Goal: Task Accomplishment & Management: Complete application form

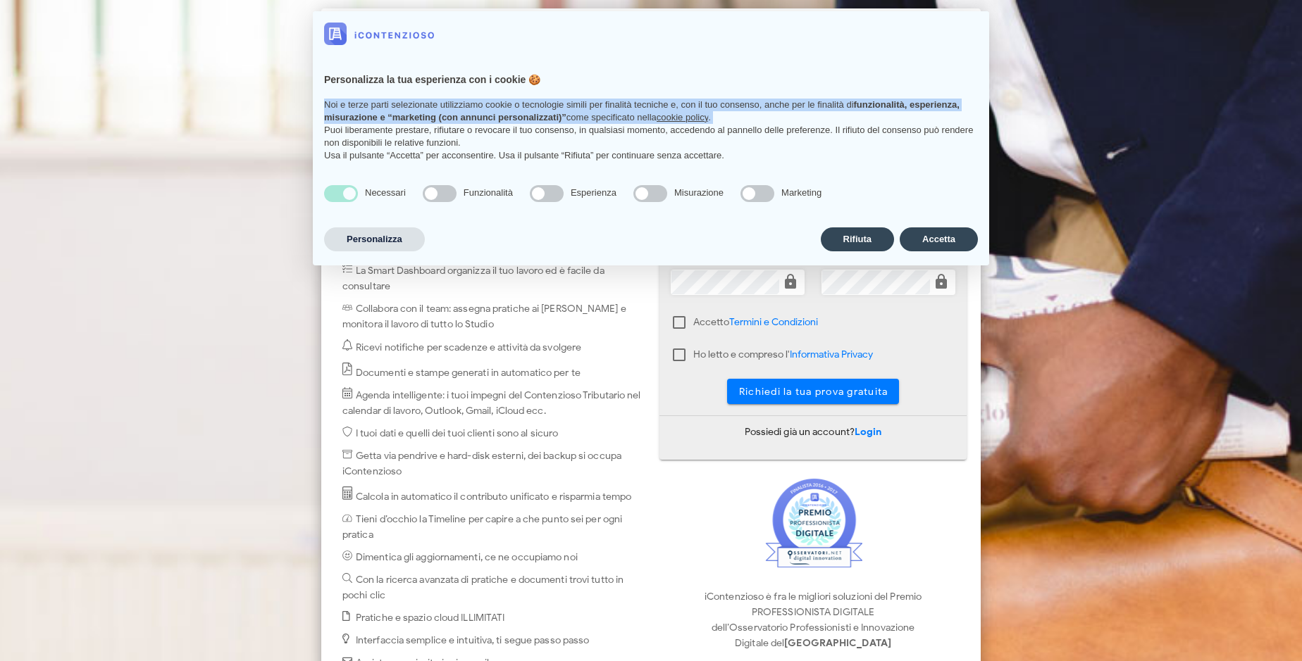
click at [725, 116] on p "Noi e terze parti selezionate utilizziamo cookie o tecnologie simili per finali…" at bounding box center [651, 111] width 654 height 25
click at [876, 116] on p "Noi e terze parti selezionate utilizziamo cookie o tecnologie simili per finali…" at bounding box center [651, 111] width 654 height 25
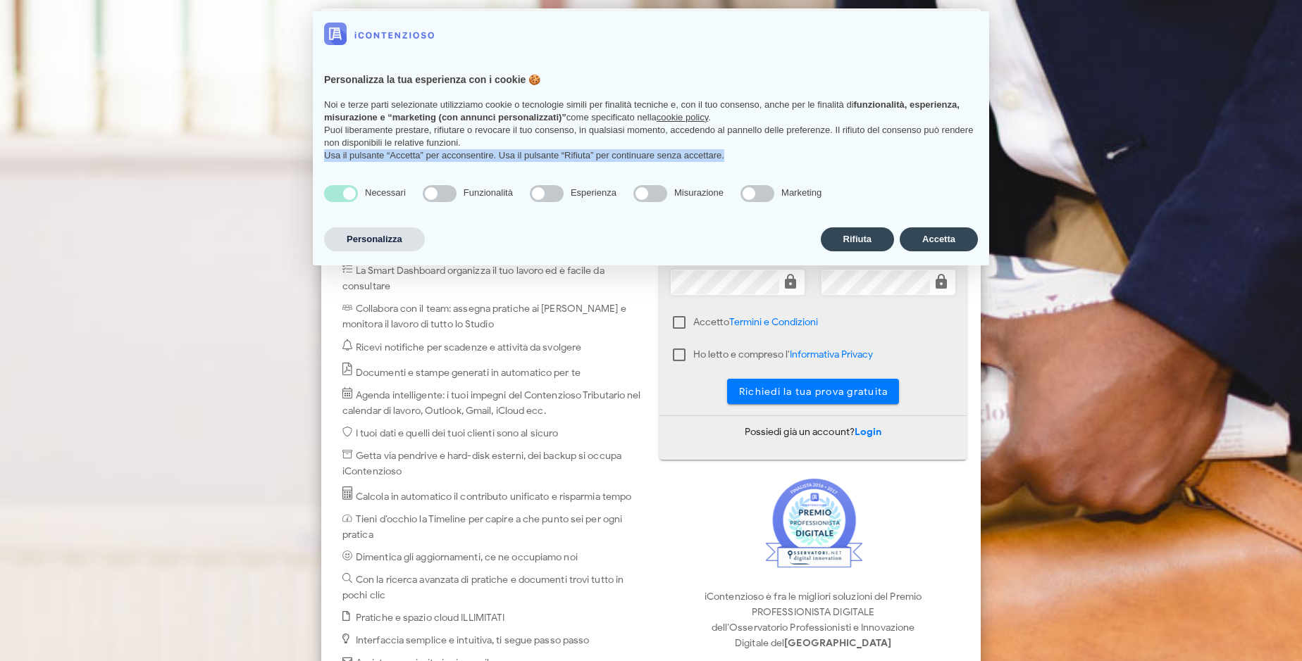
click at [800, 171] on div "Personalizza la tua esperienza con i cookie 🍪 Noi e terze parti selezionate uti…" at bounding box center [651, 115] width 676 height 118
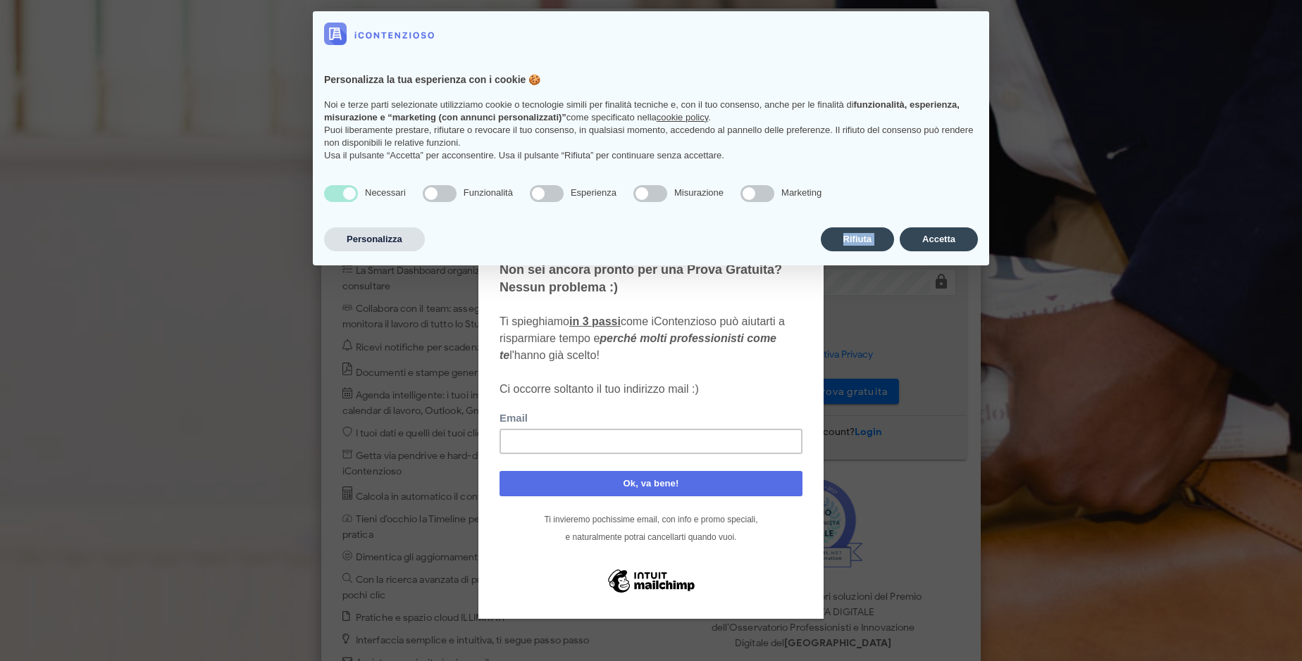
click at [800, 227] on div "Personalizza Rifiuta Accetta" at bounding box center [651, 240] width 654 height 30
click at [725, 282] on div "Non sei ancora pronto per una Prova Gratuita? Nessun problema :) Ti spieghiamo …" at bounding box center [650, 329] width 303 height 137
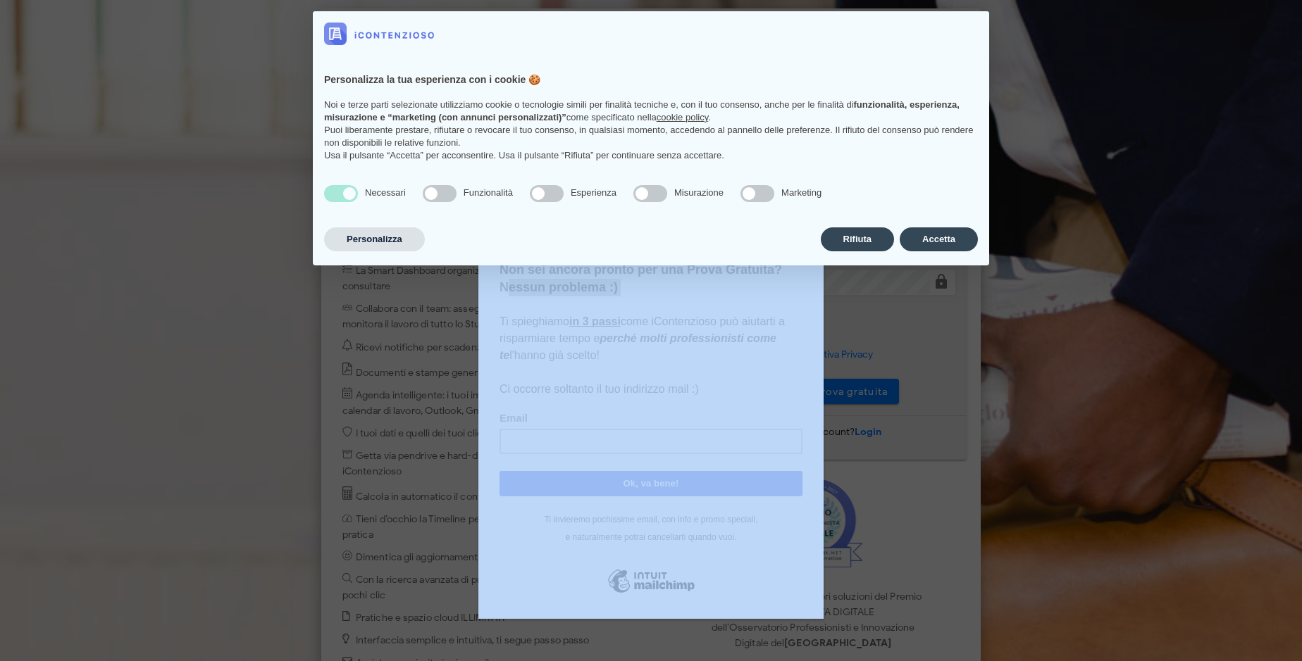
click at [876, 282] on div at bounding box center [651, 330] width 1302 height 661
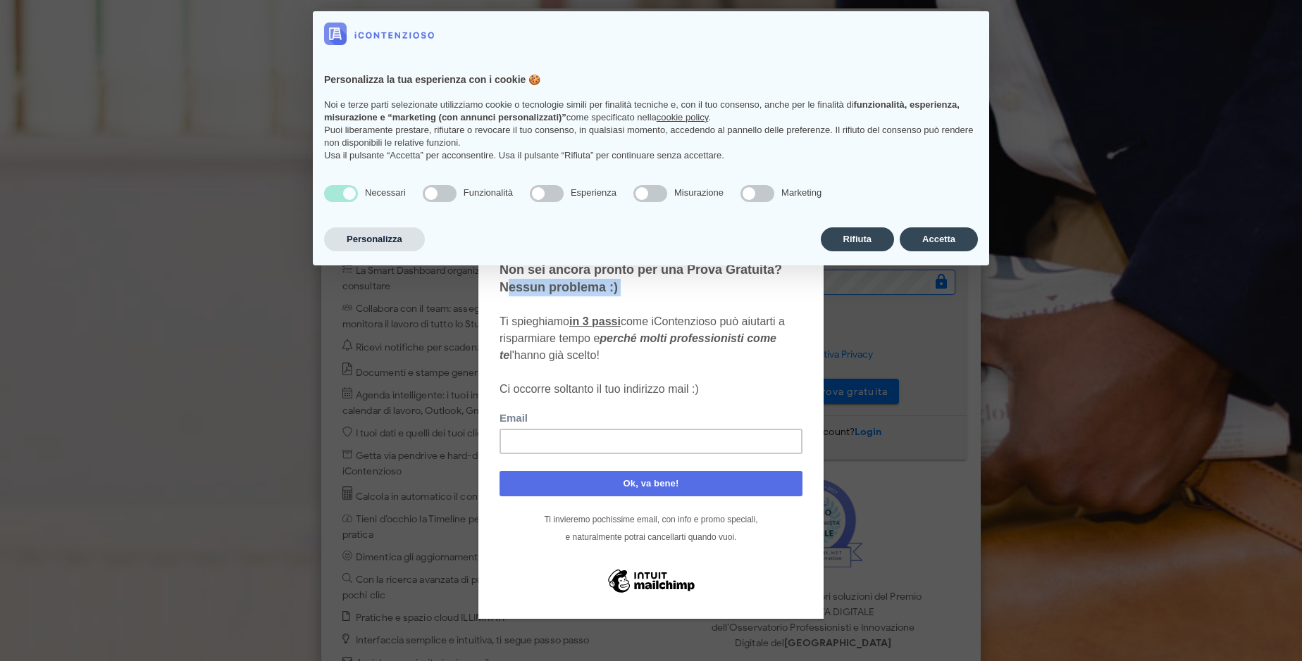
click at [679, 322] on span "Ti spieghiamo in 3 passi come iContenzioso può aiutarti a risparmiare tempo e p…" at bounding box center [641, 355] width 285 height 80
click at [679, 354] on div "Non sei ancora pronto per una Prova Gratuita? Nessun problema :) Ti spieghiamo …" at bounding box center [650, 329] width 303 height 137
click at [813, 391] on div "Non sei ancora pronto per una Prova Gratuita? Nessun problema :) Ti spieghiamo …" at bounding box center [650, 333] width 345 height 468
